Goal: Information Seeking & Learning: Learn about a topic

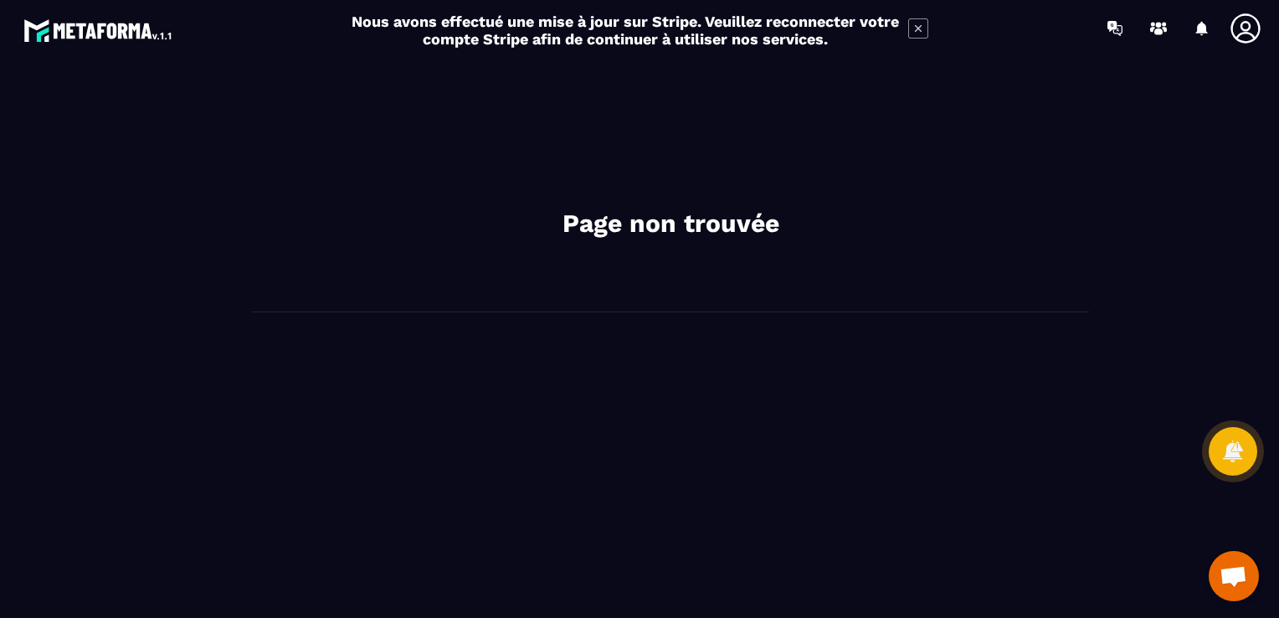
click at [690, 212] on h2 "Page non trouvée" at bounding box center [670, 223] width 502 height 33
click at [920, 32] on icon at bounding box center [918, 28] width 20 height 20
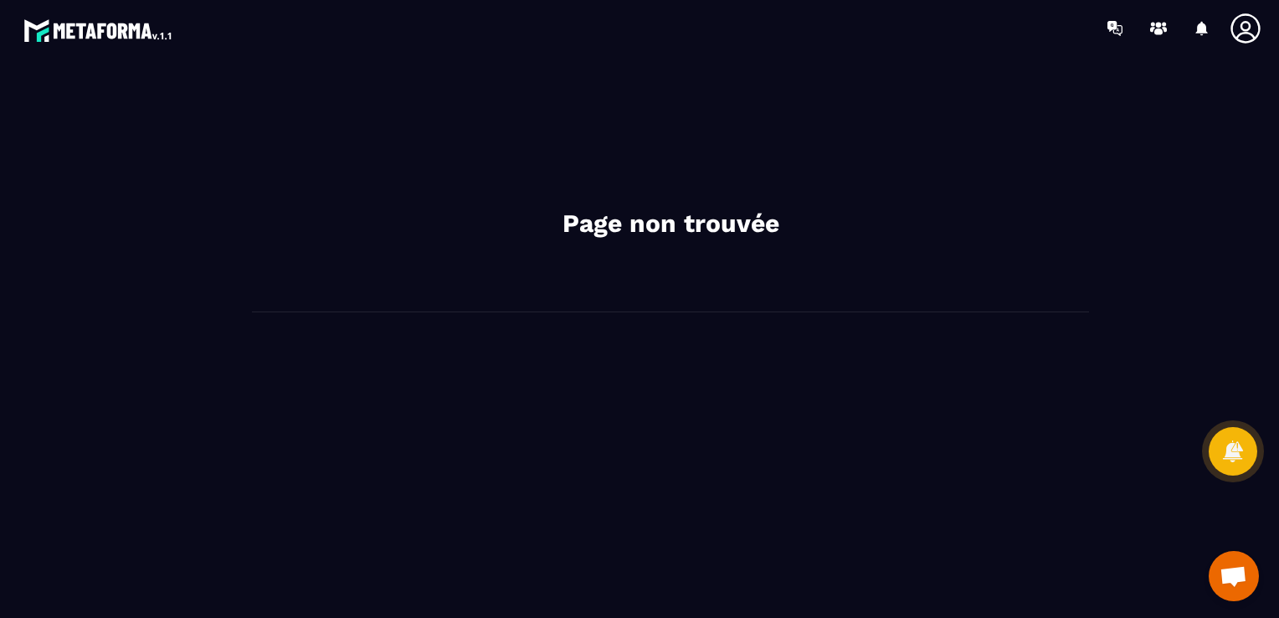
click at [593, 250] on div "Page non trouvée" at bounding box center [670, 192] width 837 height 239
click at [715, 208] on h2 "Page non trouvée" at bounding box center [670, 223] width 502 height 33
click at [941, 403] on div "Page non trouvée" at bounding box center [670, 337] width 1183 height 528
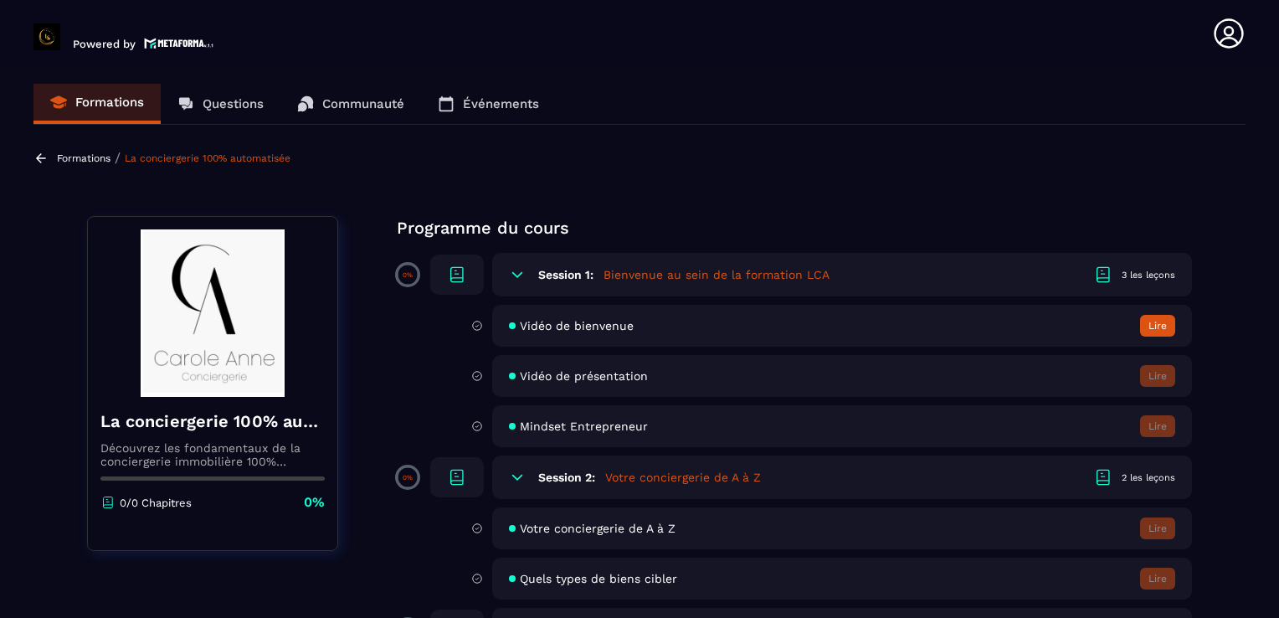
click at [561, 317] on div "Vidéo de bienvenue Lire" at bounding box center [842, 326] width 700 height 42
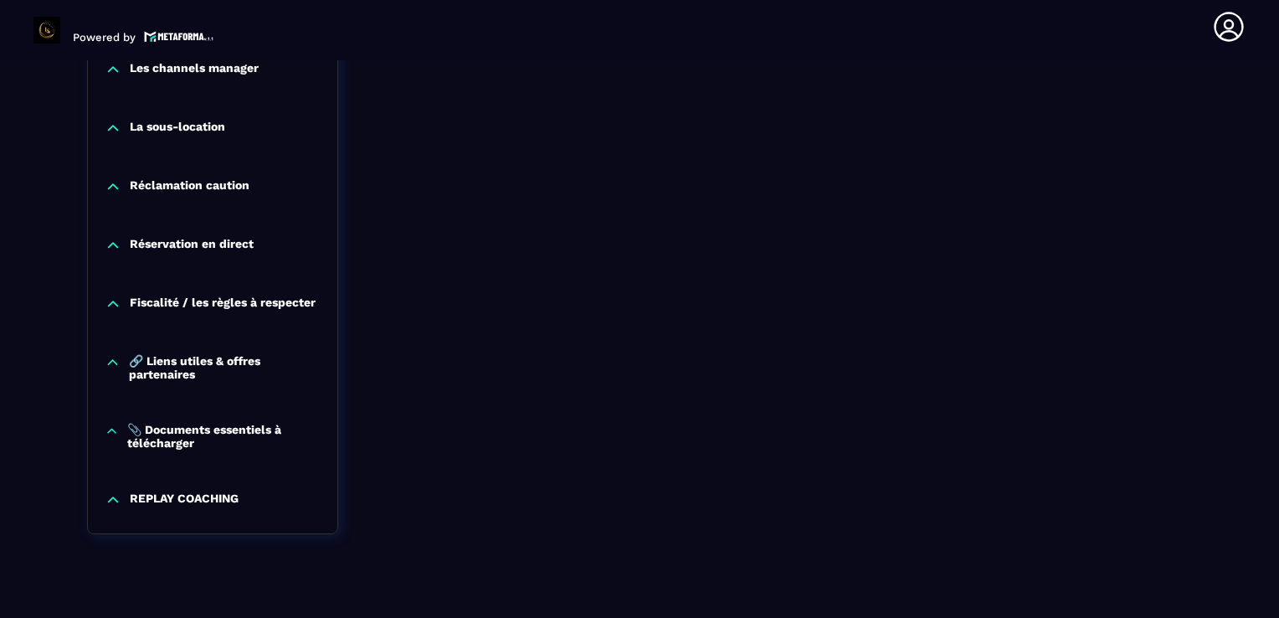
scroll to position [1754, 0]
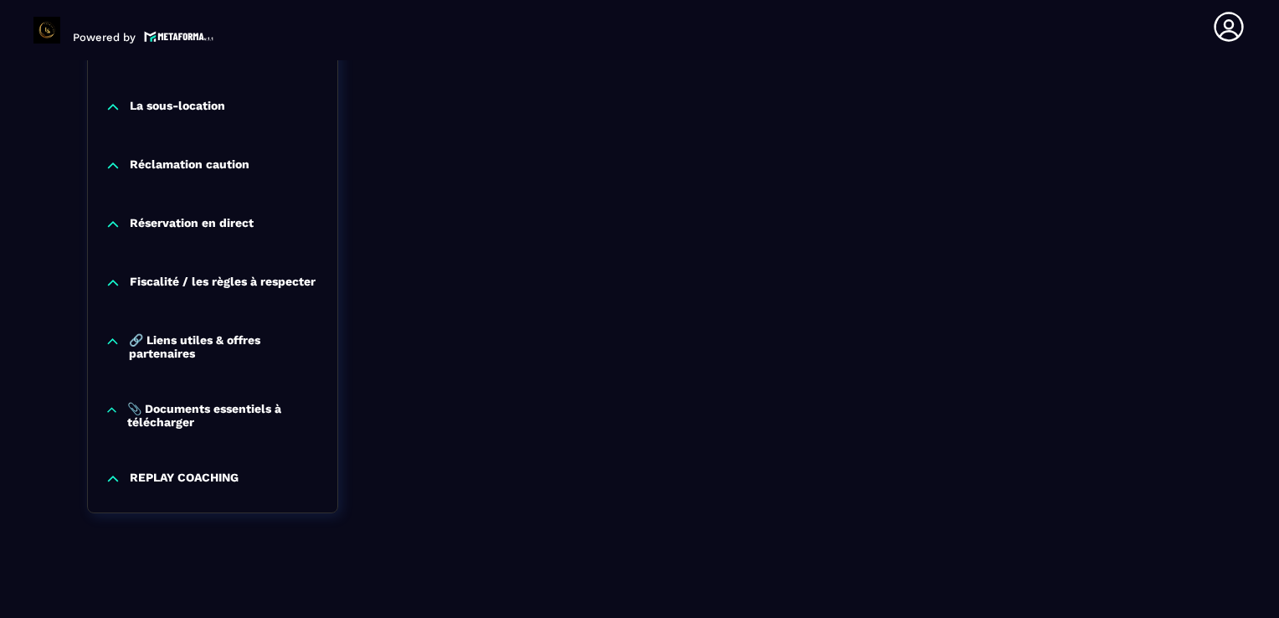
click at [140, 477] on p "REPLAY COACHING" at bounding box center [184, 478] width 109 height 17
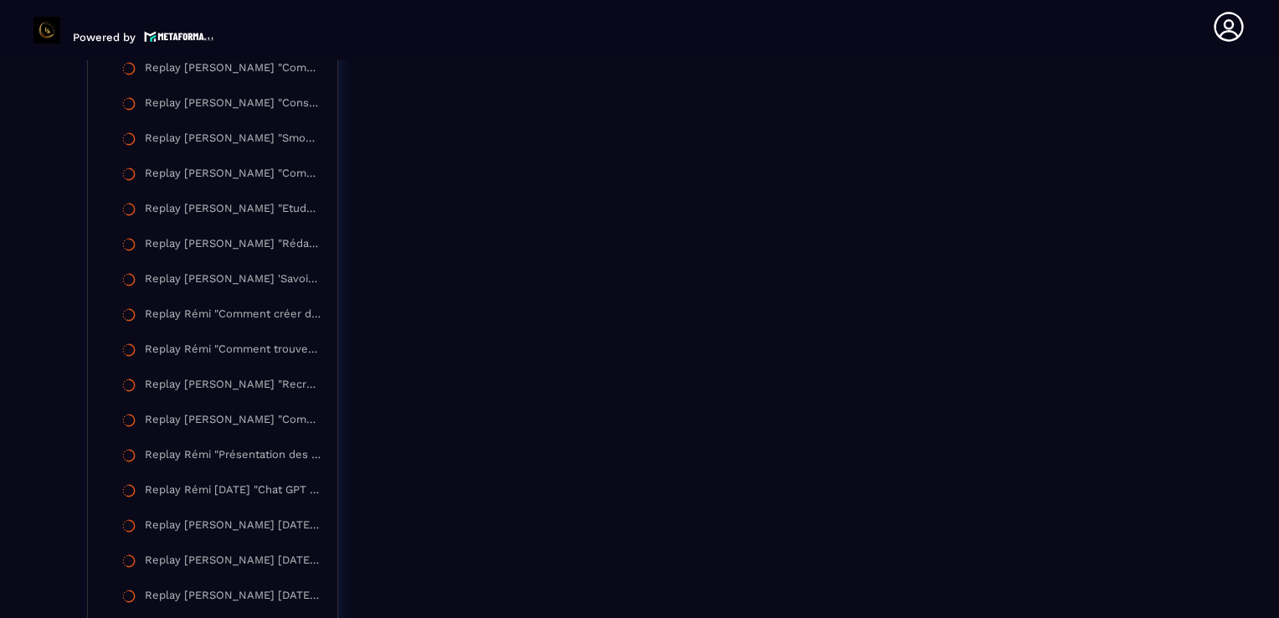
scroll to position [2724, 0]
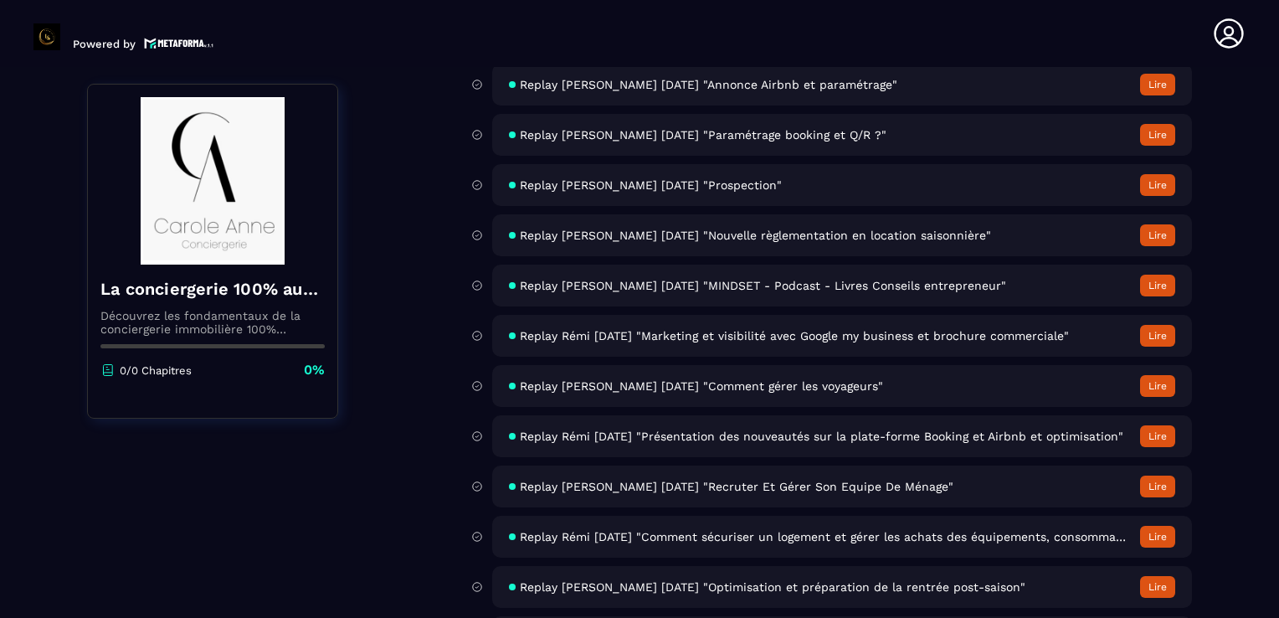
scroll to position [6892, 0]
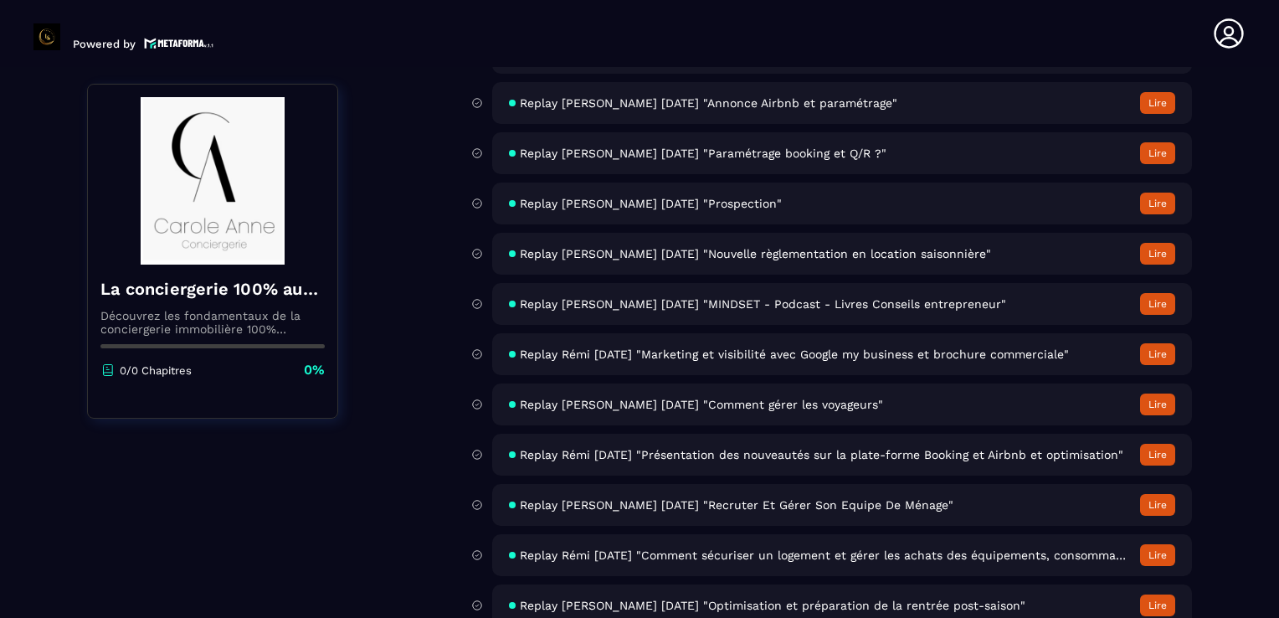
click at [685, 160] on span "Replay [PERSON_NAME] [DATE] "Paramétrage booking et Q/R ?"" at bounding box center [703, 152] width 367 height 13
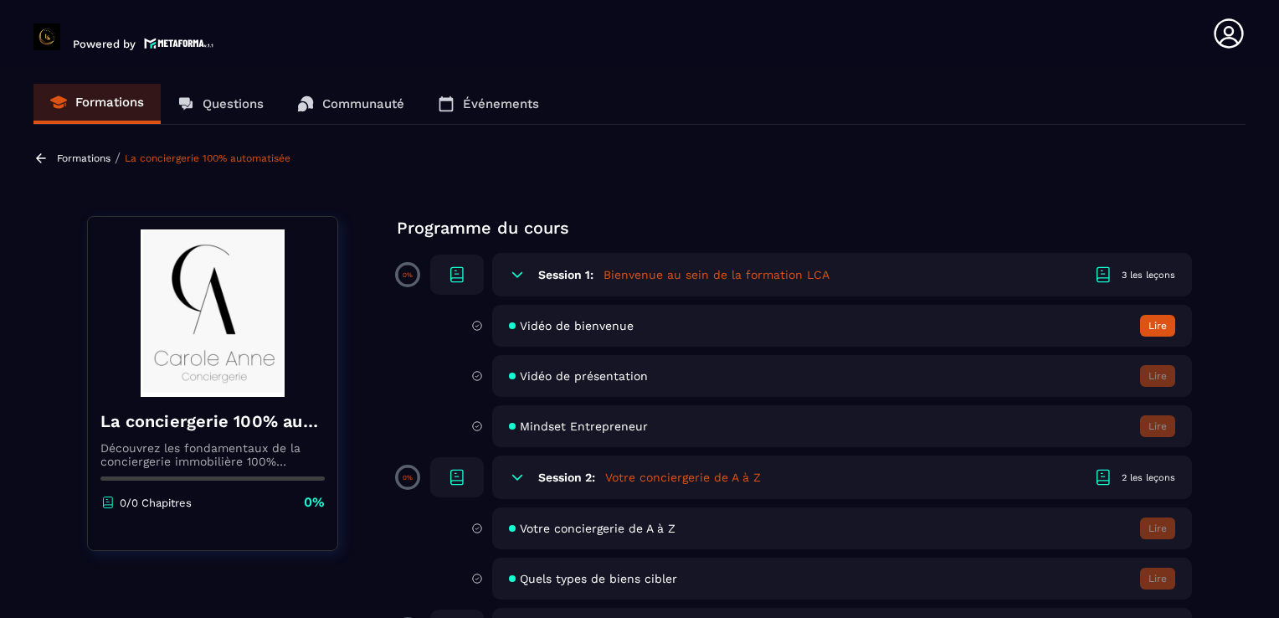
click at [1225, 236] on section "Formations Questions Communauté Événements Formations / La conciergerie 100% au…" at bounding box center [639, 345] width 1279 height 557
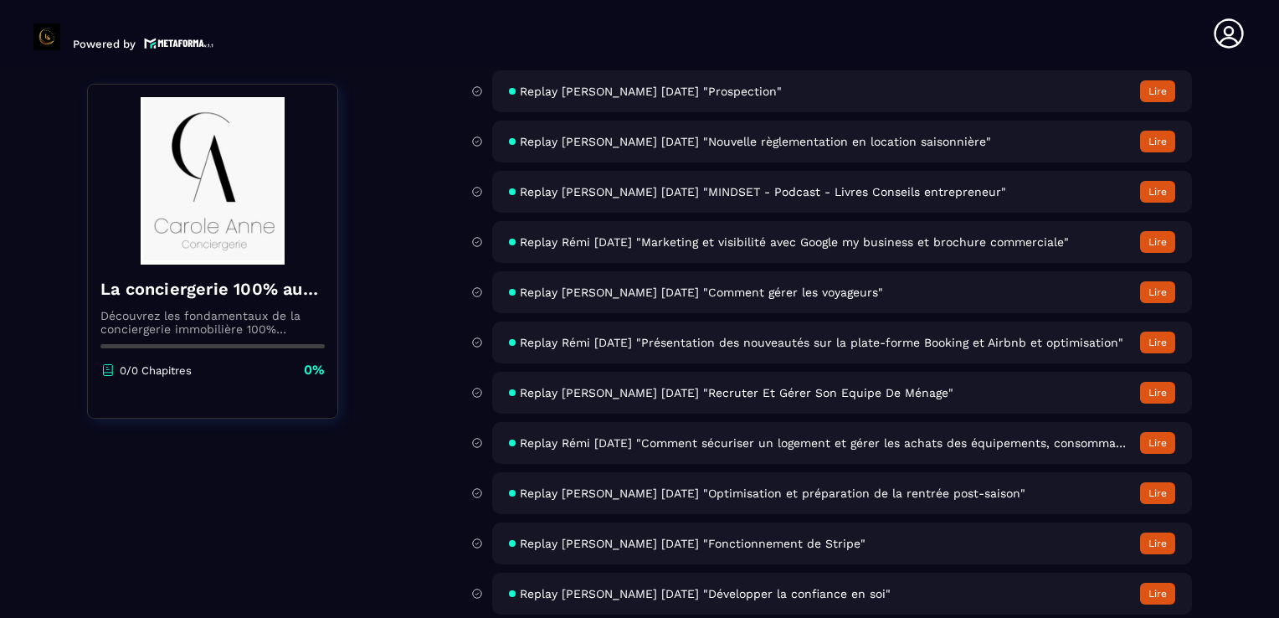
scroll to position [7059, 0]
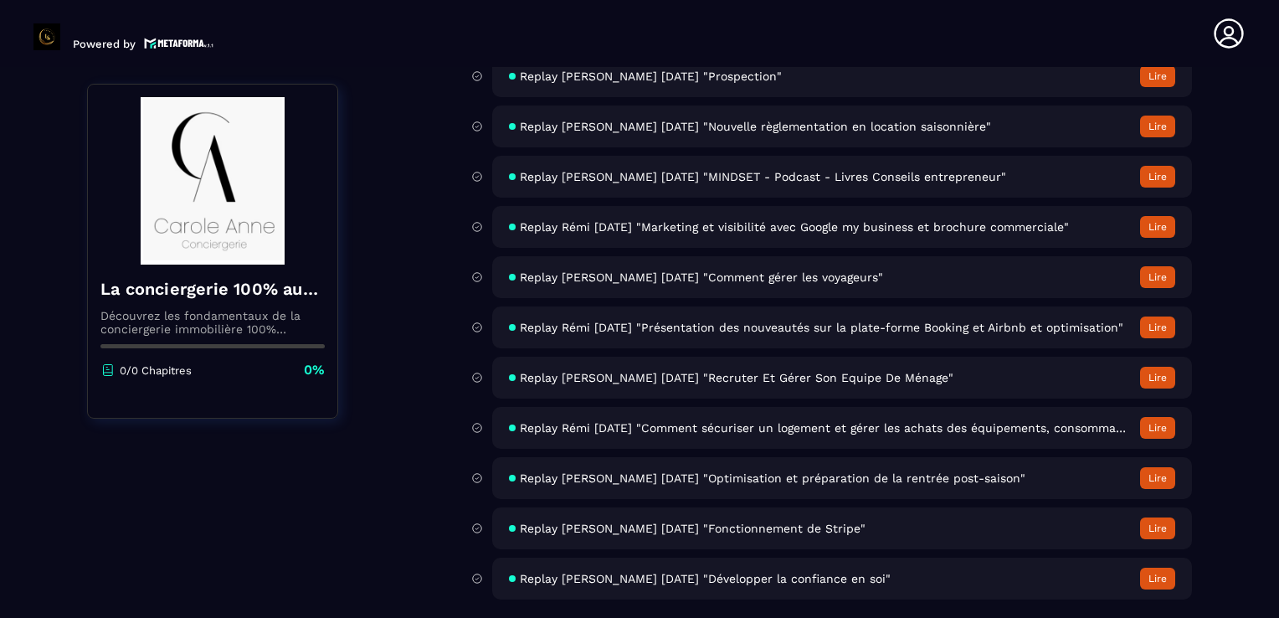
click at [753, 322] on span "Replay Rémi [DATE] "Présentation des nouveautés sur la plate-forme Booking et A…" at bounding box center [821, 326] width 603 height 13
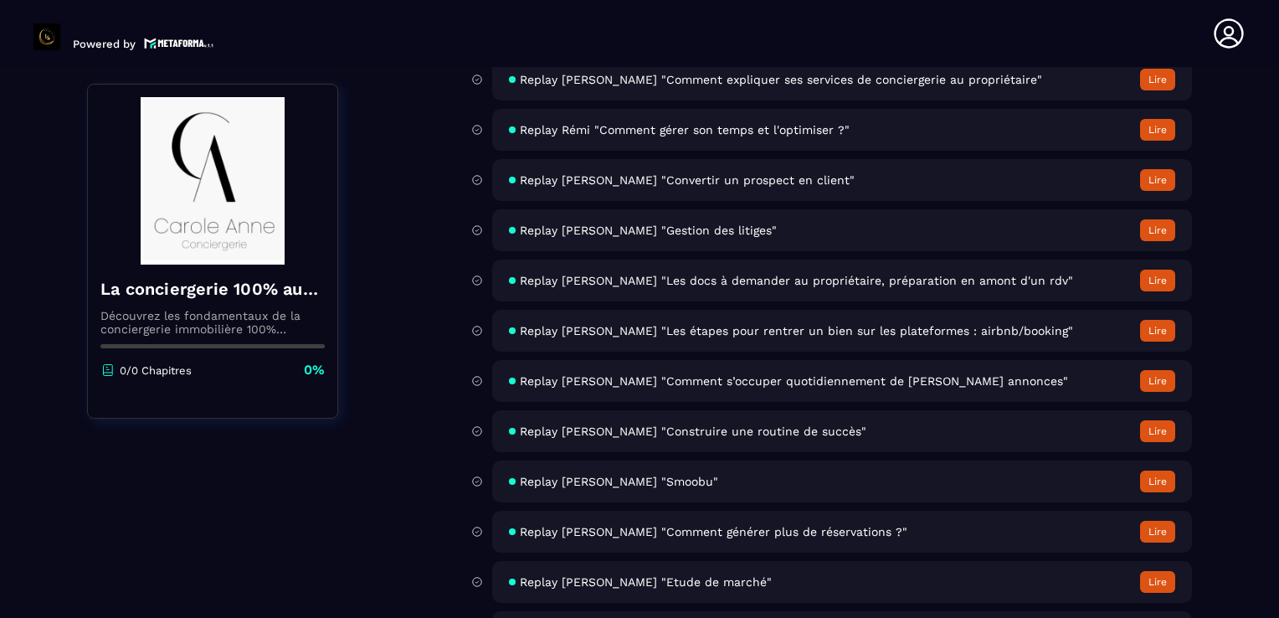
scroll to position [5607, 0]
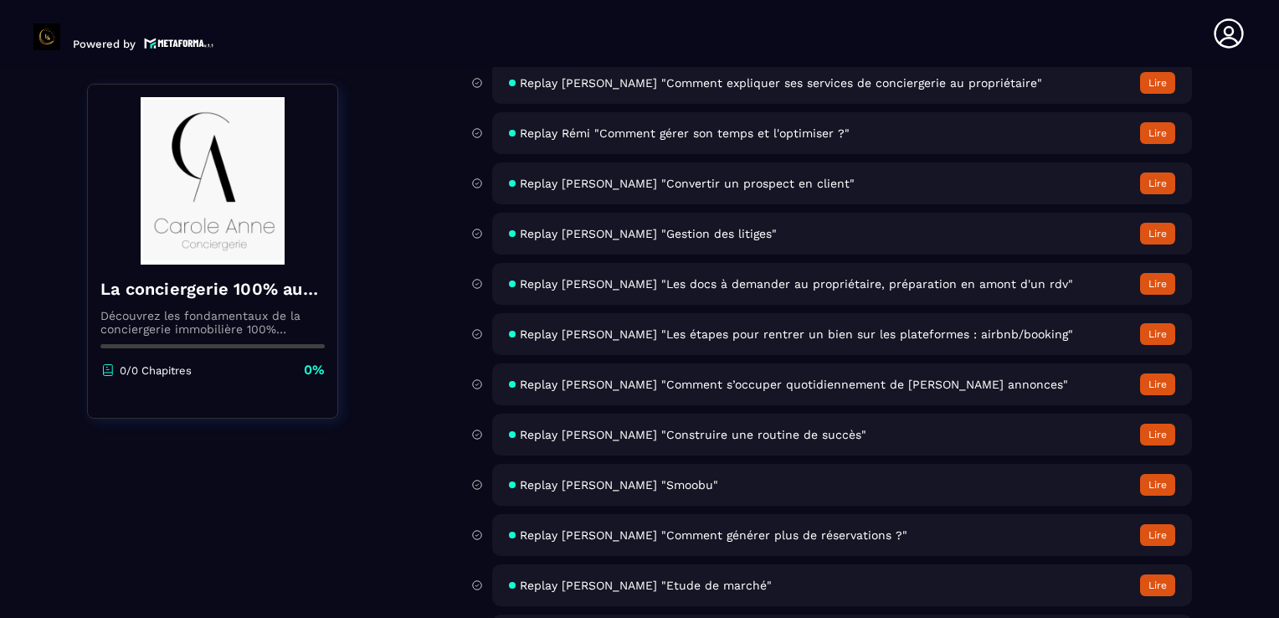
click at [674, 140] on span "Replay Rémi "Comment gérer son temps et l'optimiser ?"" at bounding box center [685, 132] width 330 height 13
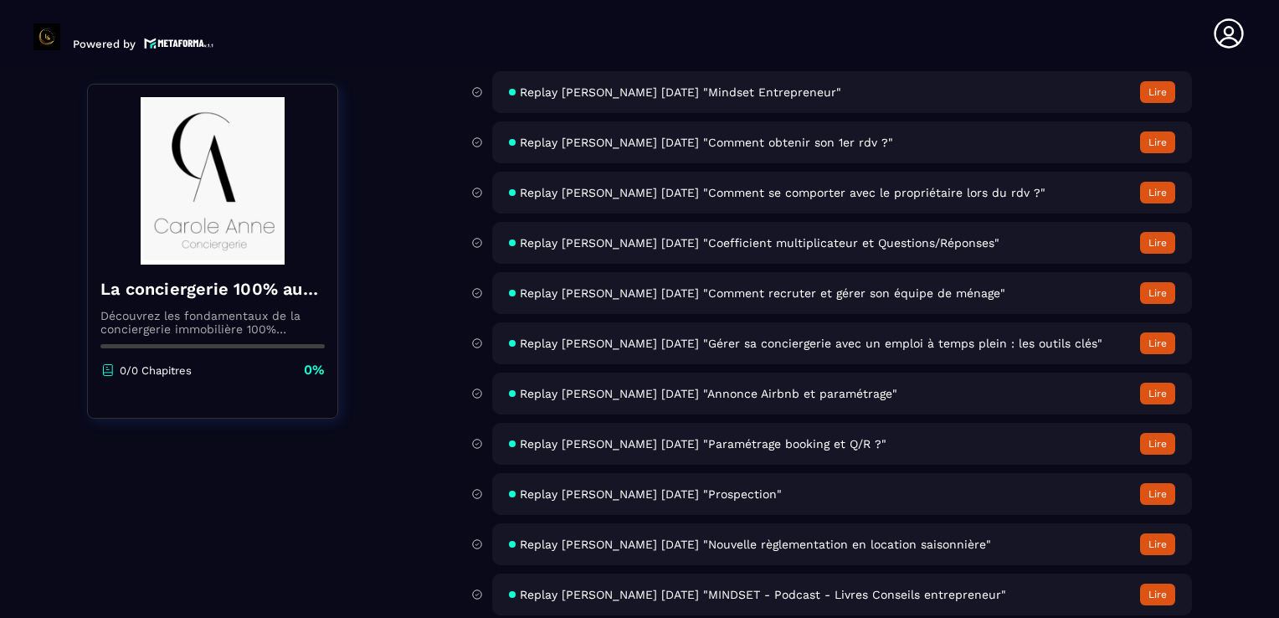
scroll to position [6611, 0]
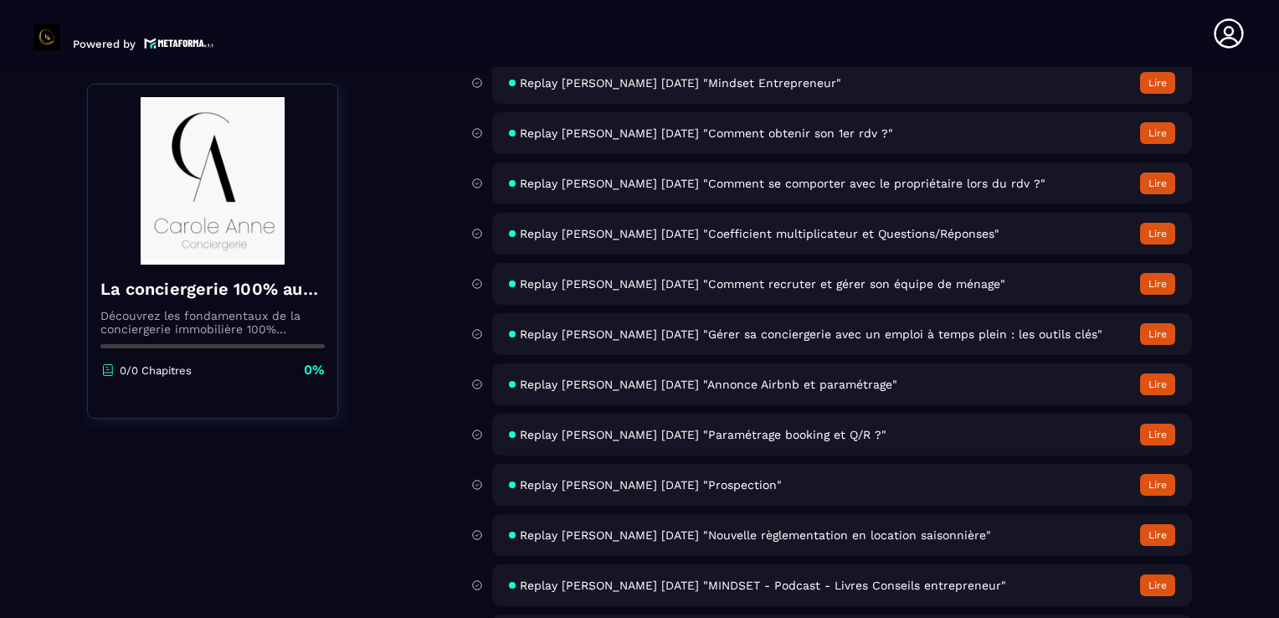
click at [1165, 445] on button "Lire" at bounding box center [1157, 434] width 35 height 22
